Goal: Complete application form

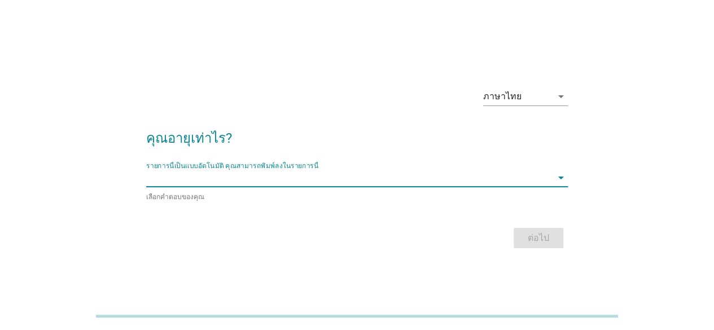
click at [350, 183] on input "รายการนี้เป็นแบบอัตโนมัติ คุณสามารถพิมพ์ลงในรายการนี้" at bounding box center [349, 178] width 406 height 18
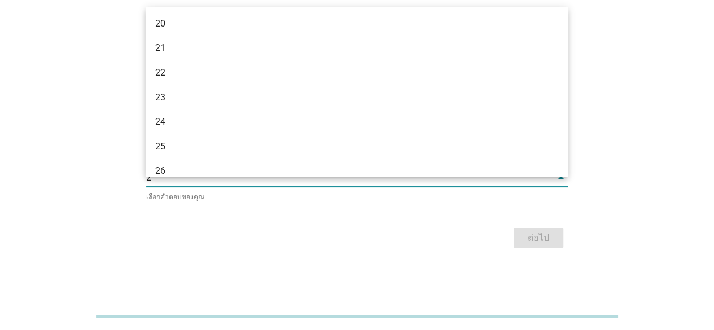
type input "28"
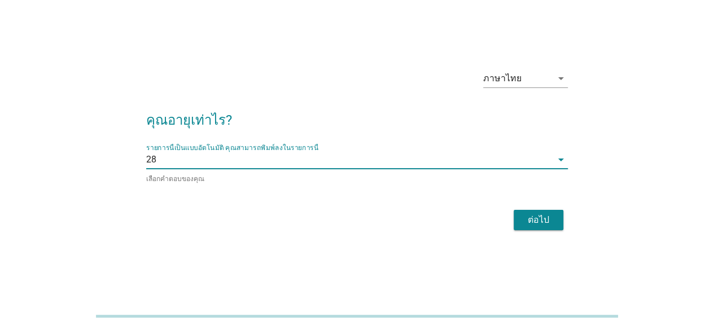
scroll to position [28, 0]
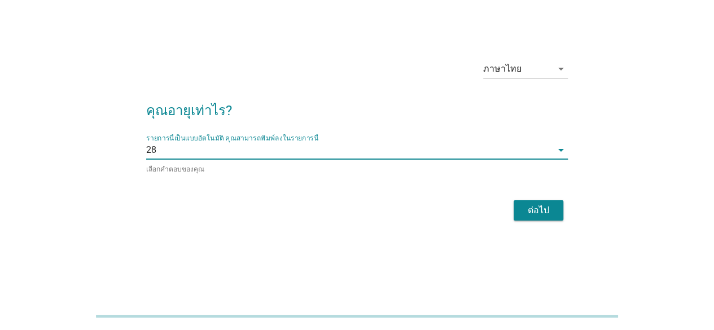
click at [546, 204] on div "ต่อไป" at bounding box center [538, 211] width 32 height 14
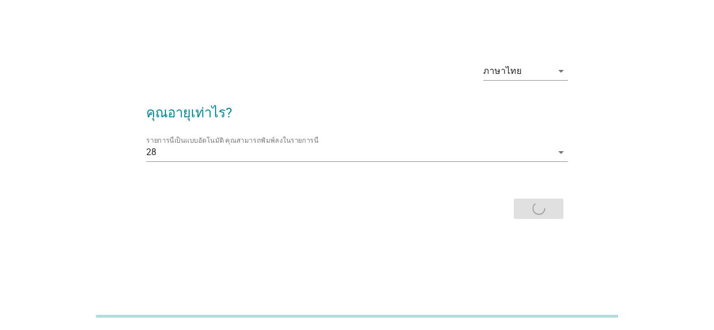
scroll to position [0, 0]
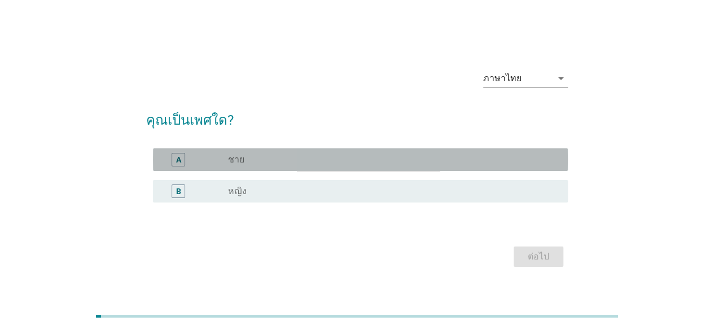
click at [184, 161] on div "A" at bounding box center [178, 160] width 14 height 14
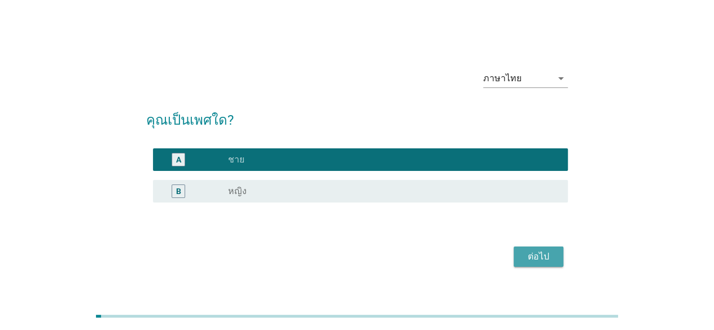
click at [543, 255] on div "ต่อไป" at bounding box center [538, 257] width 32 height 14
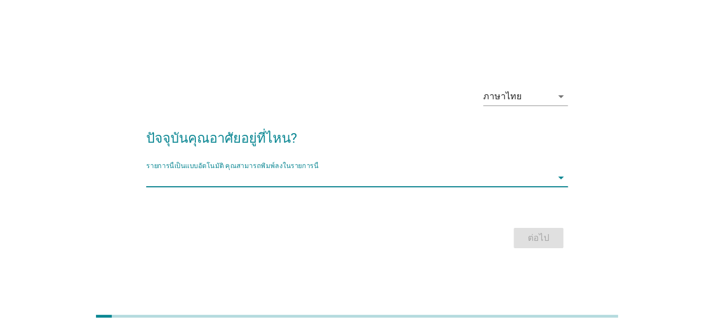
click at [419, 181] on input "รายการนี้เป็นแบบอัตโนมัติ คุณสามารถพิมพ์ลงในรายการนี้" at bounding box center [349, 178] width 406 height 18
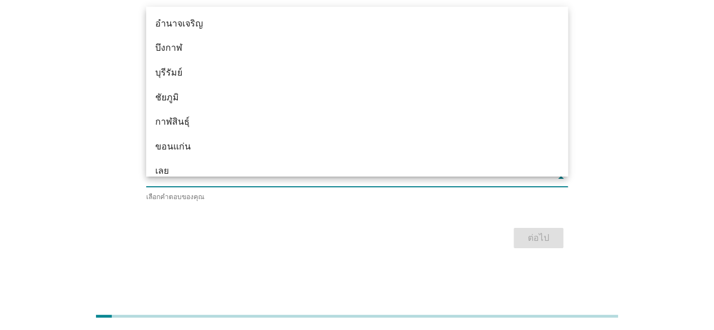
type input ","
type input "ม"
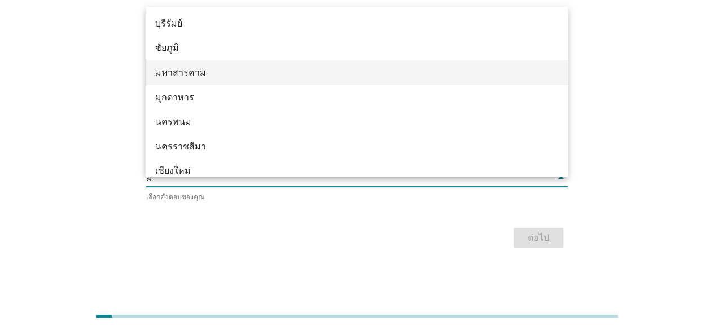
click at [236, 69] on div "มหาสารคาม" at bounding box center [339, 73] width 369 height 14
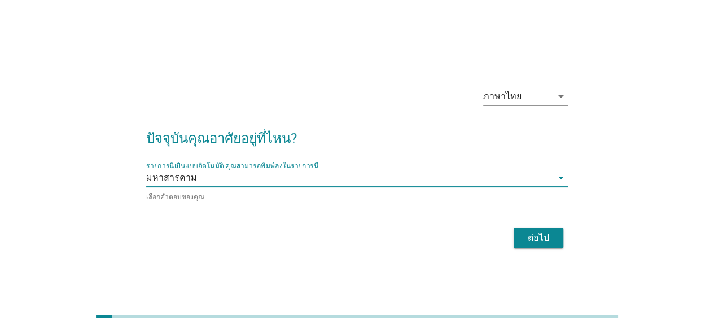
click at [543, 231] on div "ต่อไป" at bounding box center [538, 238] width 32 height 14
